Goal: Check status

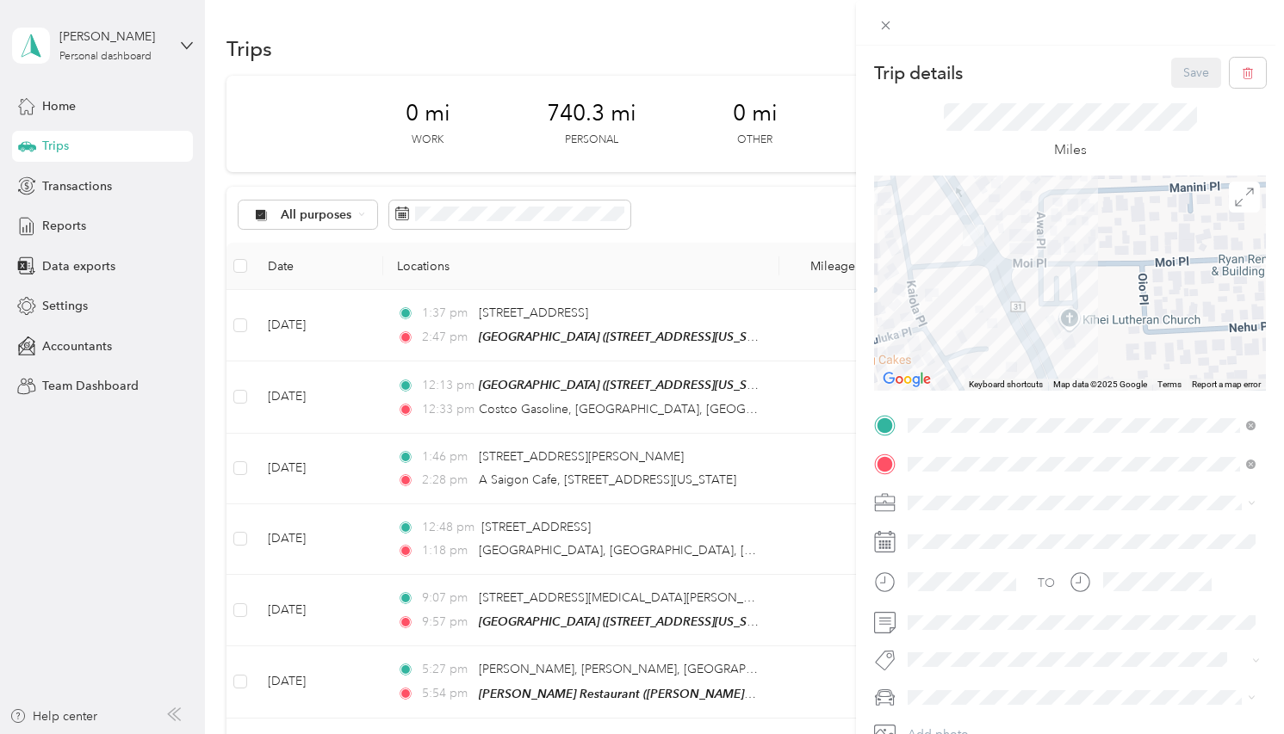
scroll to position [8176, 0]
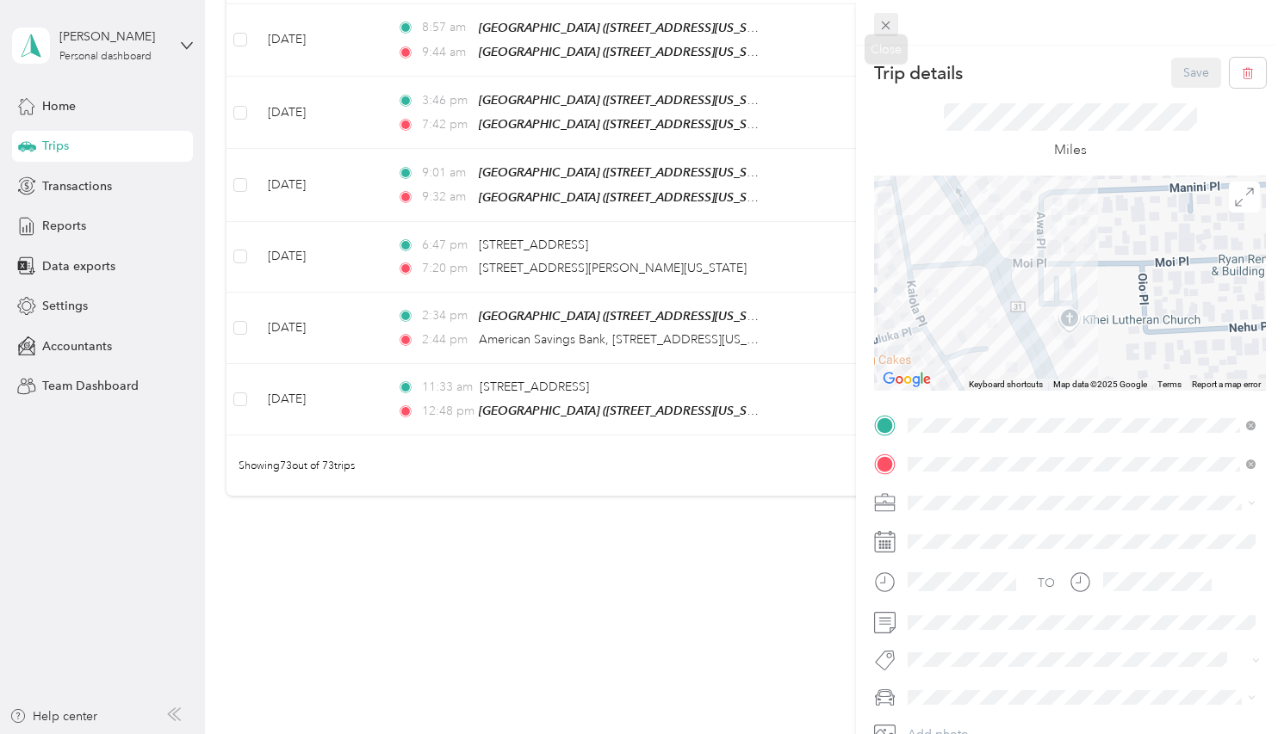
click at [888, 22] on icon at bounding box center [885, 25] width 15 height 15
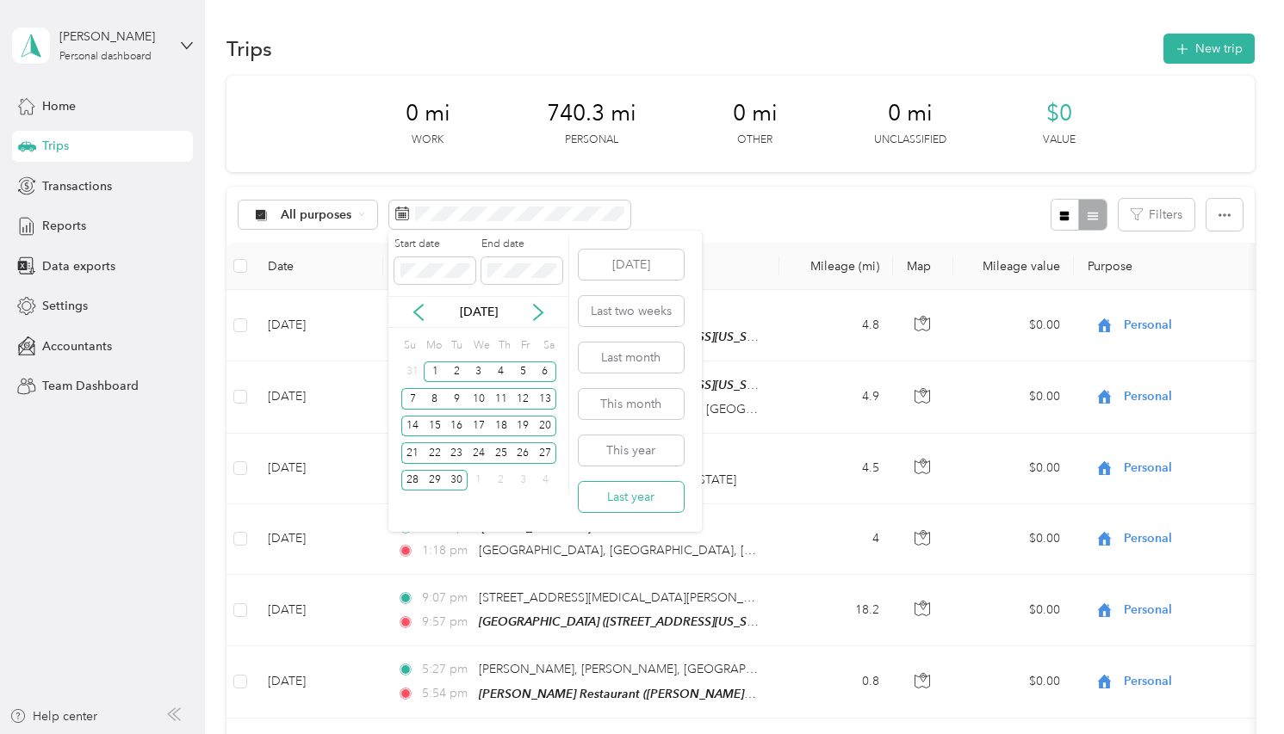
click at [646, 495] on button "Last year" at bounding box center [631, 497] width 105 height 30
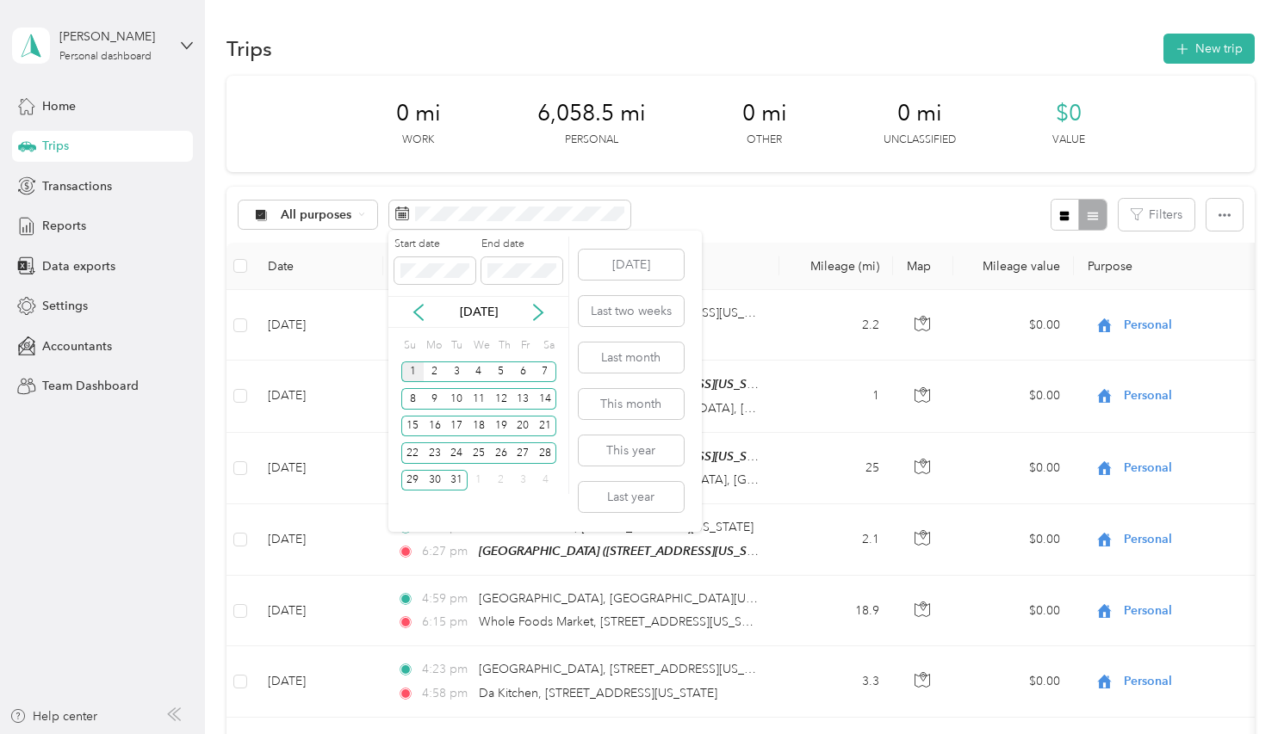
click at [412, 375] on div "1" at bounding box center [412, 373] width 22 height 22
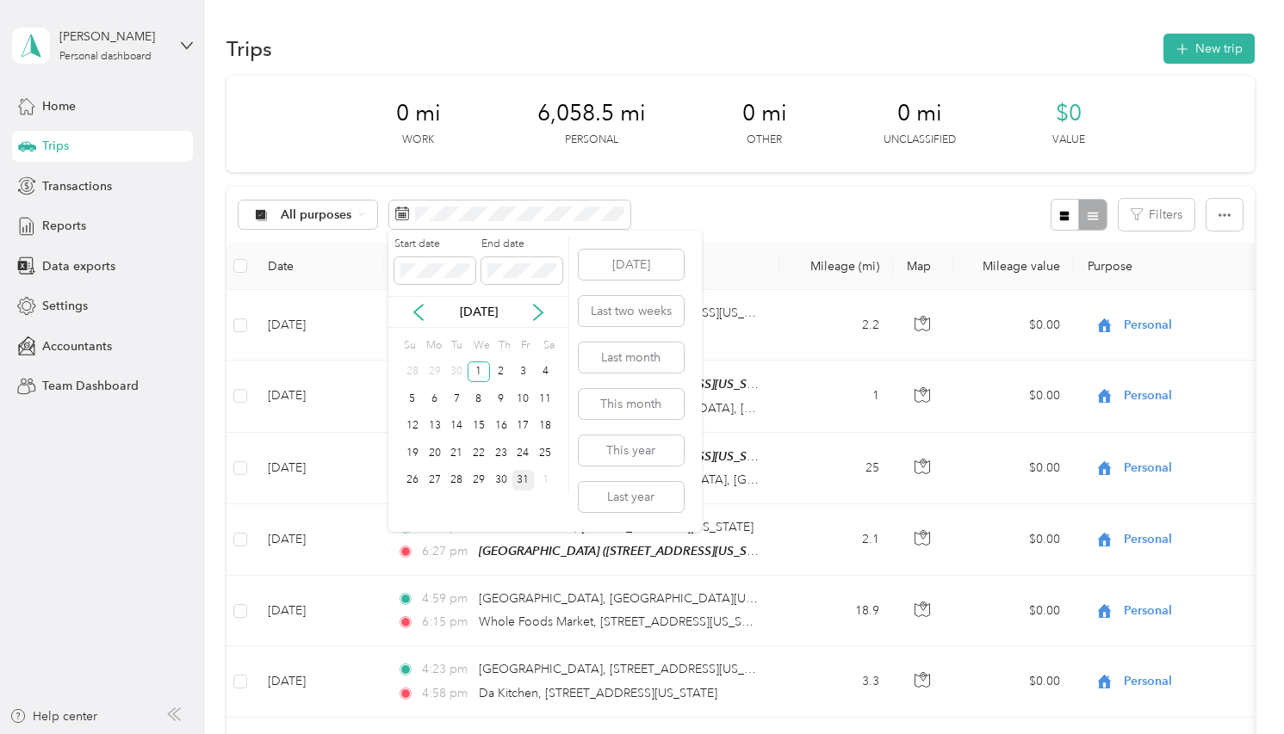
click at [520, 490] on div "31" at bounding box center [523, 481] width 22 height 22
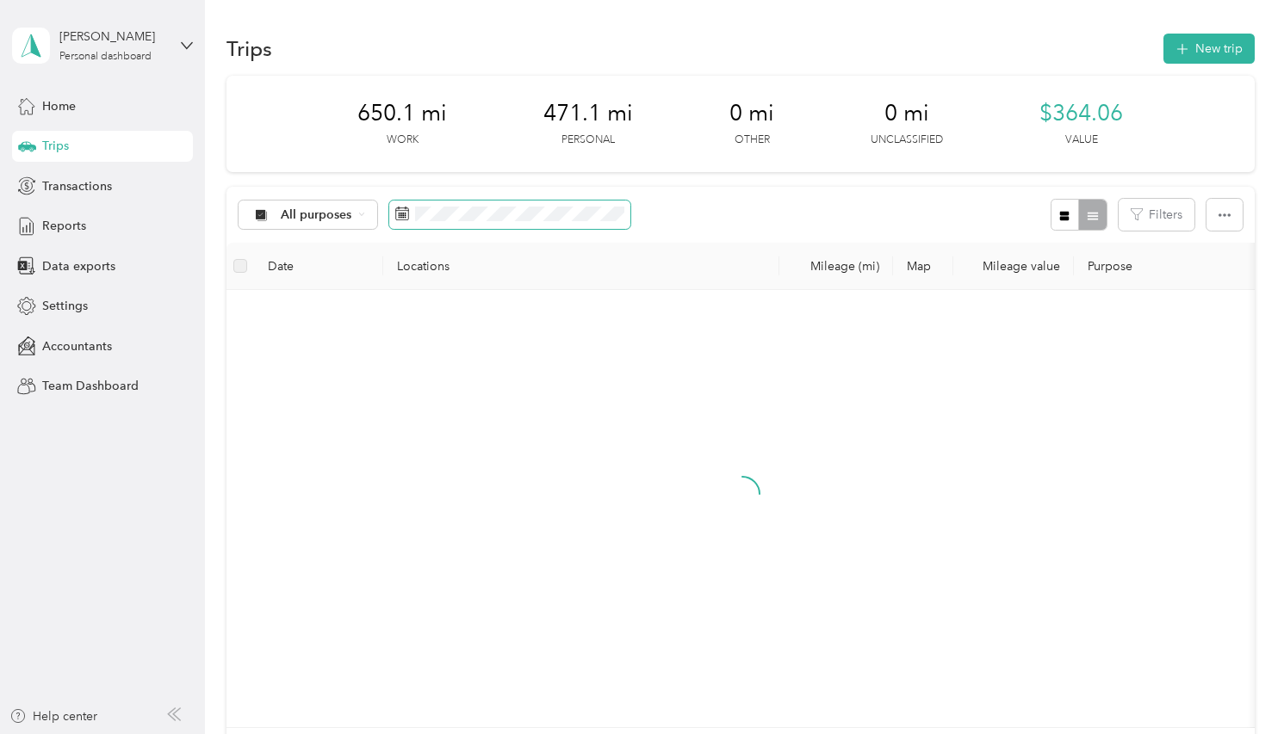
click at [451, 221] on span at bounding box center [509, 215] width 241 height 29
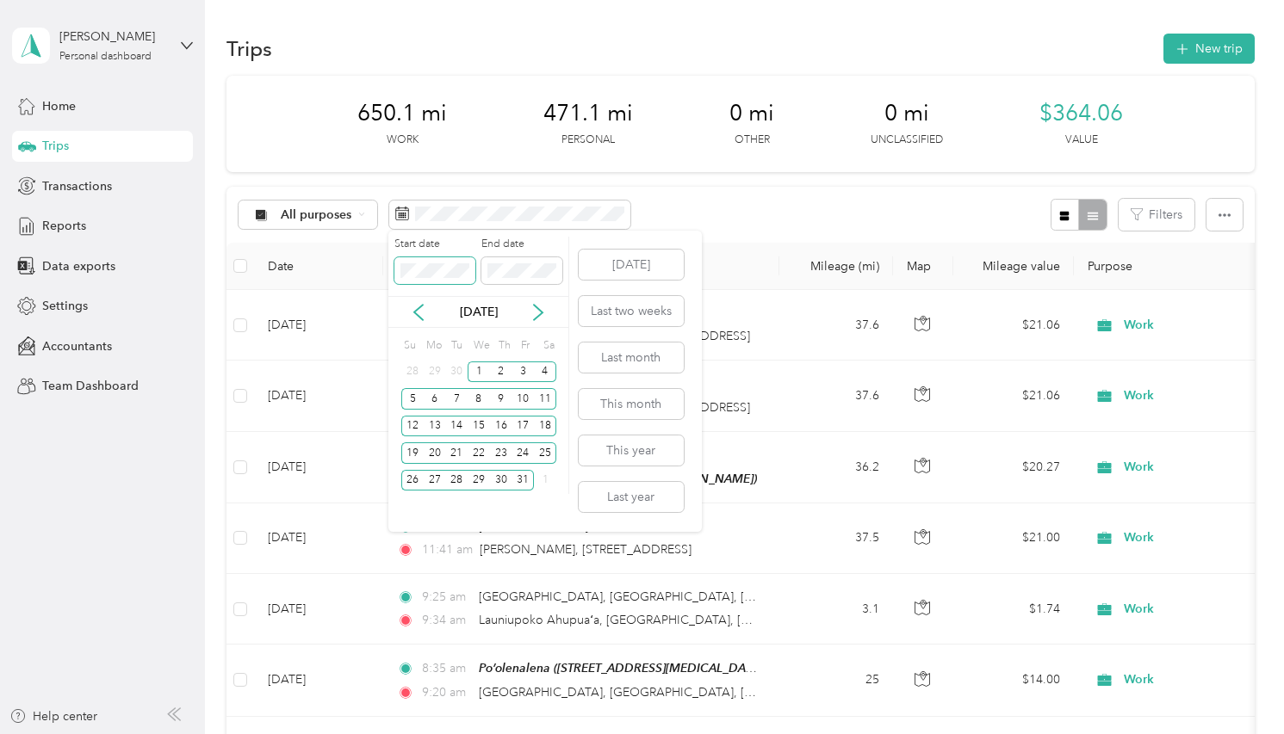
click at [415, 261] on span at bounding box center [434, 270] width 81 height 27
click at [425, 313] on icon at bounding box center [418, 312] width 17 height 17
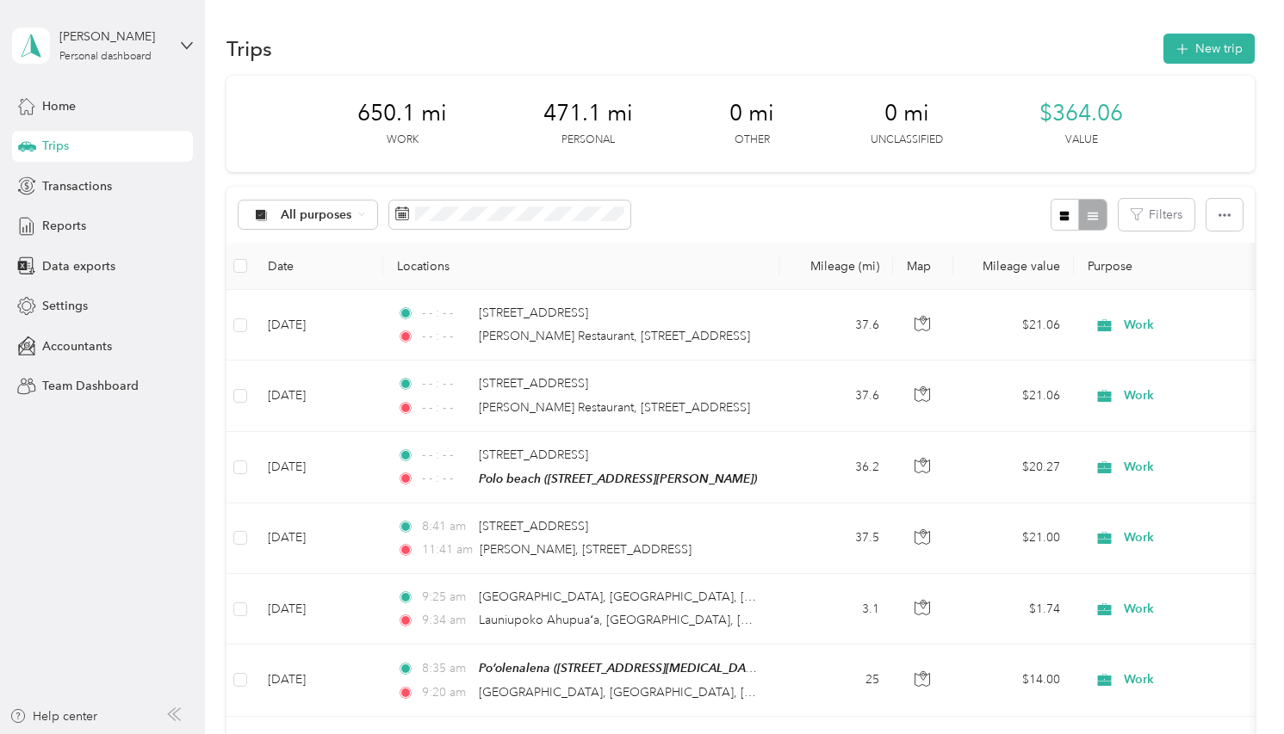
click at [695, 206] on div "All purposes Filters" at bounding box center [740, 215] width 1028 height 56
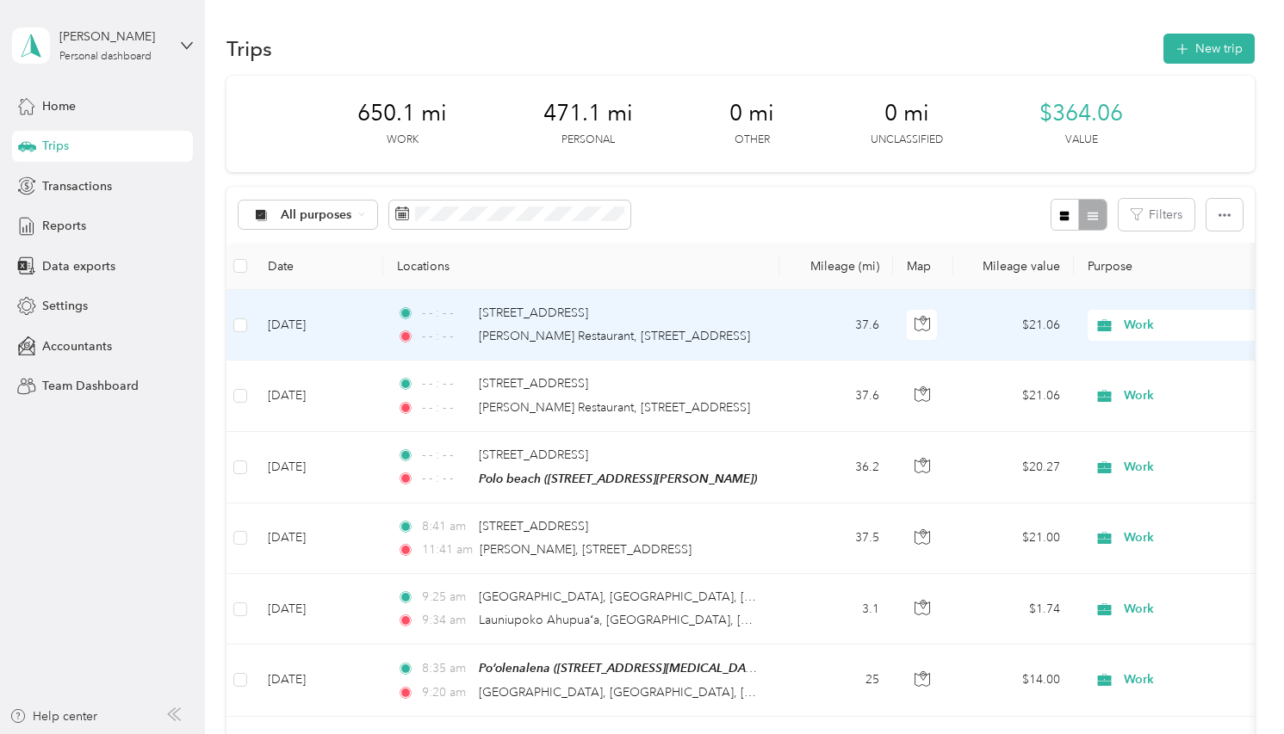
click at [647, 361] on td "- - : - - [STREET_ADDRESS] - - : - - [GEOGRAPHIC_DATA] Restaurant, [STREET_ADDR…" at bounding box center [581, 325] width 396 height 71
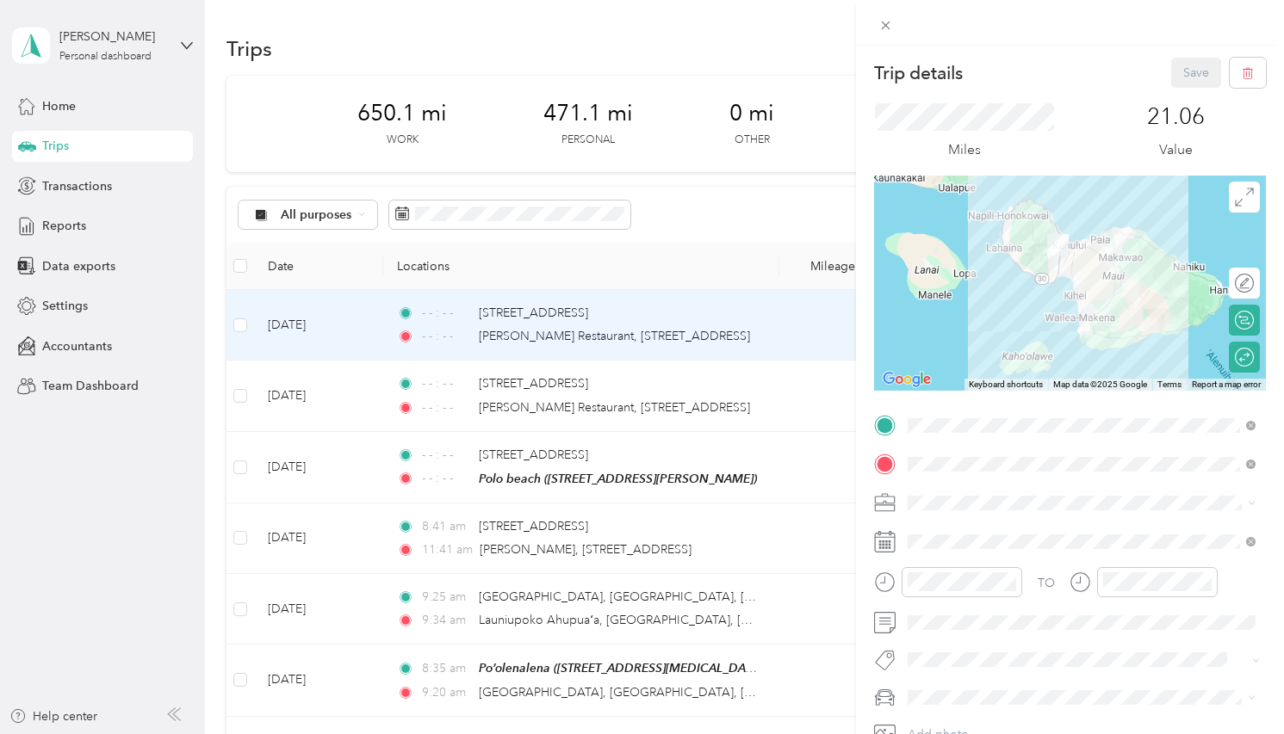
click at [823, 72] on div "Trip details Save This trip cannot be edited because it is either under review,…" at bounding box center [642, 367] width 1284 height 734
